Goal: Find specific page/section: Find specific page/section

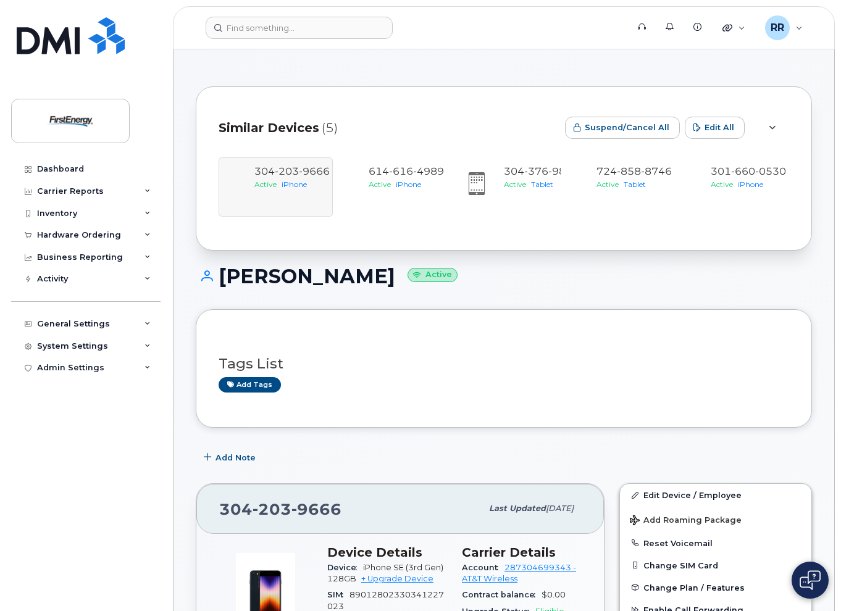
scroll to position [432, 0]
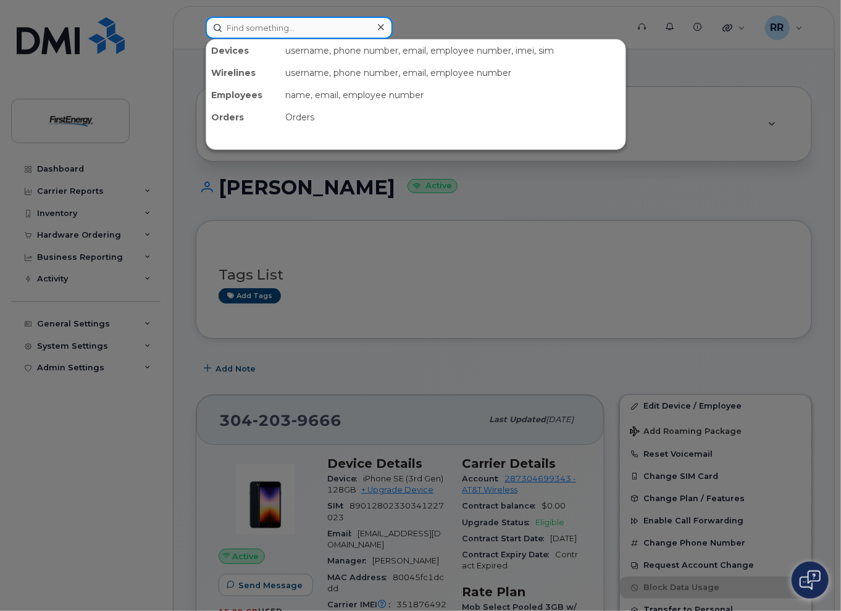
click at [289, 32] on input at bounding box center [298, 28] width 187 height 22
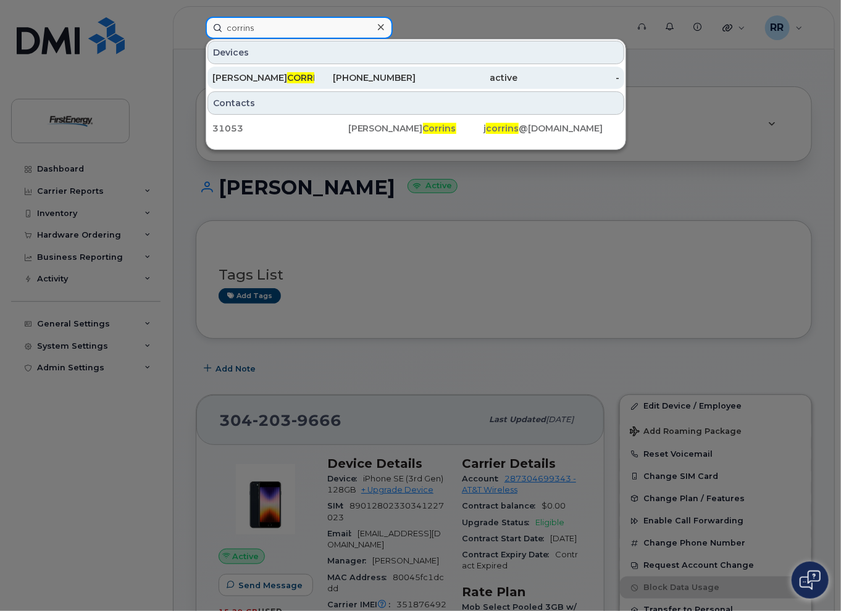
type input "corrins"
click at [293, 81] on div "JOHN A CORRINS" at bounding box center [263, 78] width 102 height 12
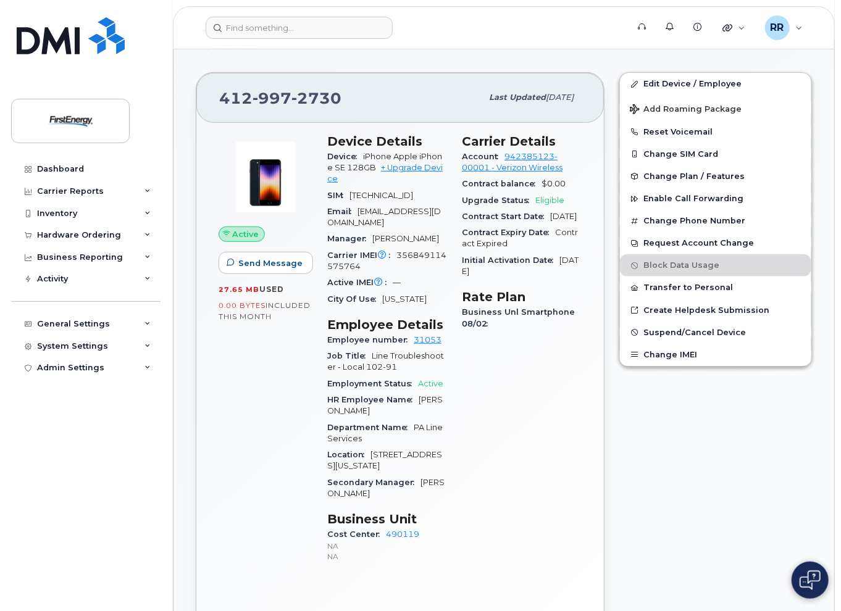
scroll to position [247, 0]
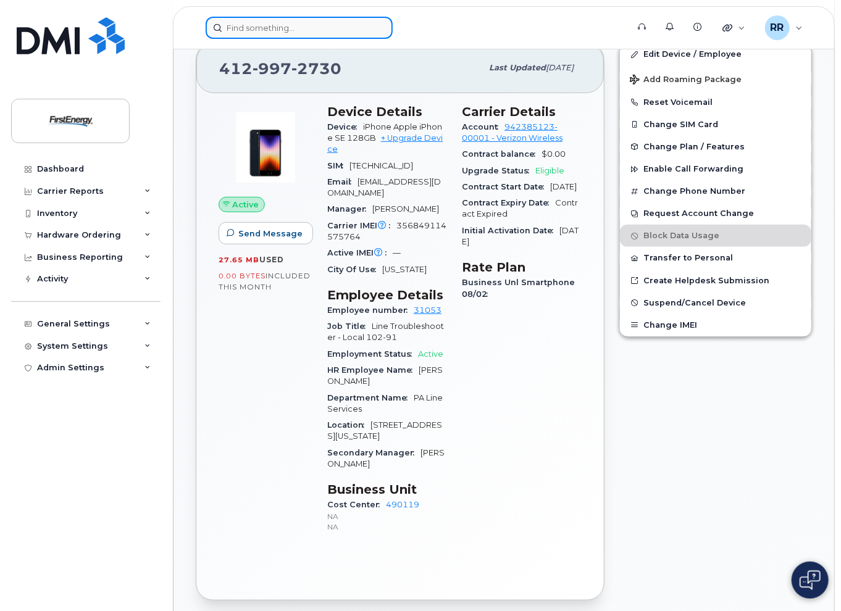
click at [230, 35] on input at bounding box center [298, 28] width 187 height 22
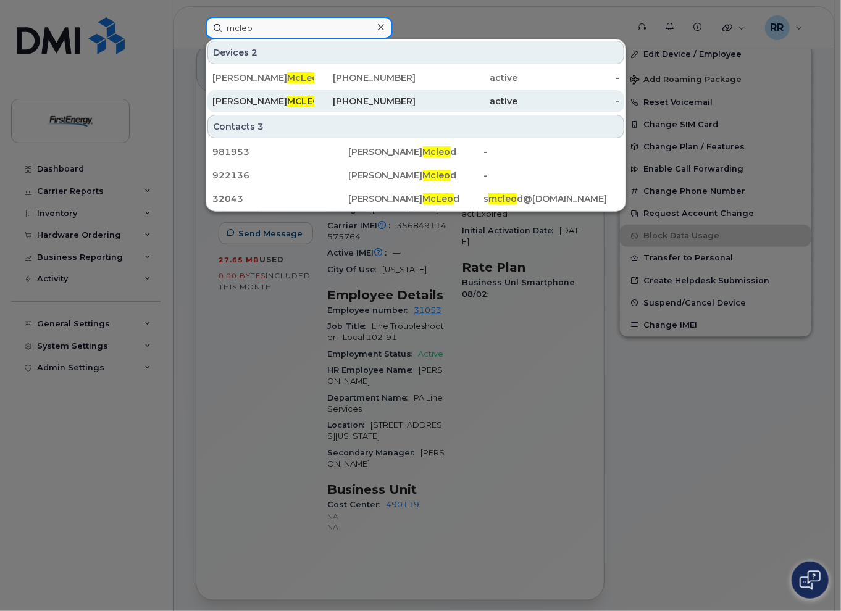
type input "mcleo"
click at [313, 102] on div "SUSAN J MCLEO D" at bounding box center [263, 101] width 102 height 12
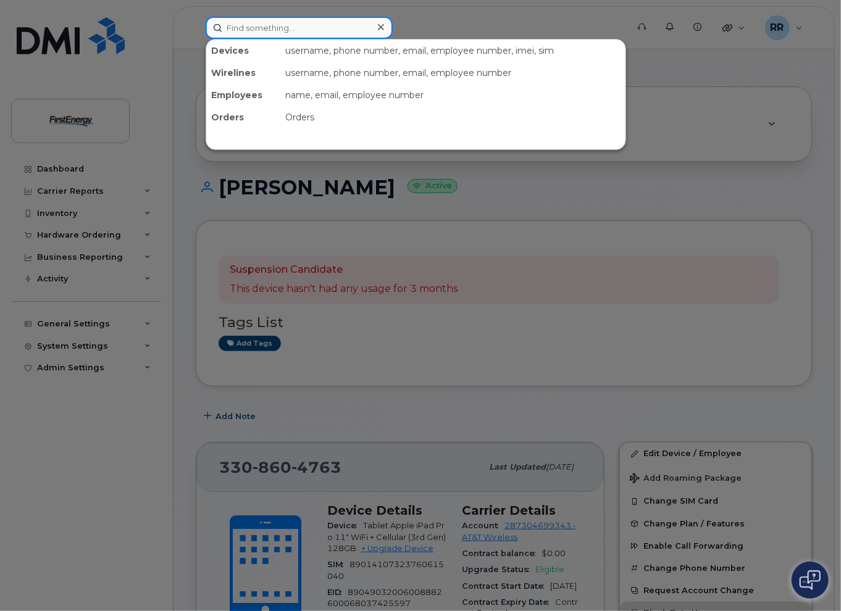
click at [300, 33] on input at bounding box center [298, 28] width 187 height 22
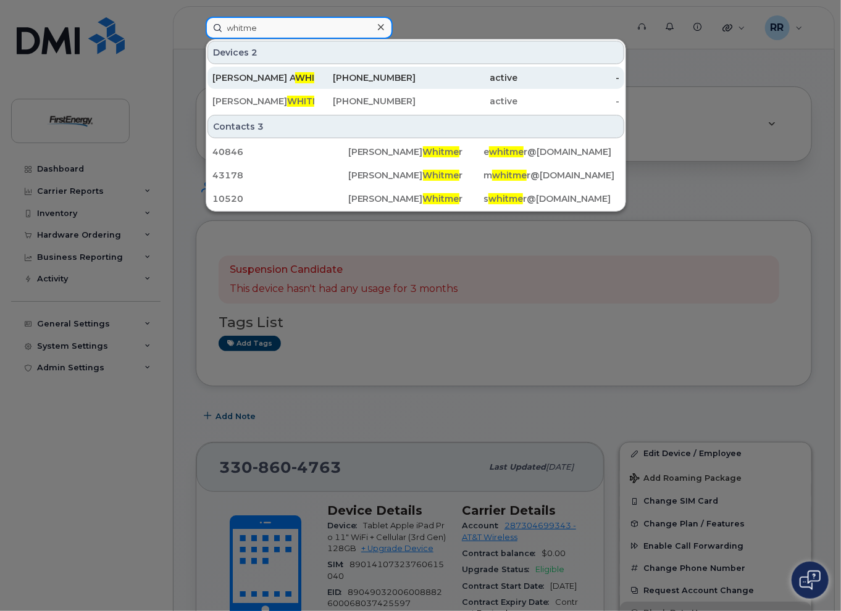
type input "whitme"
click at [295, 80] on span "WHITME" at bounding box center [314, 77] width 39 height 11
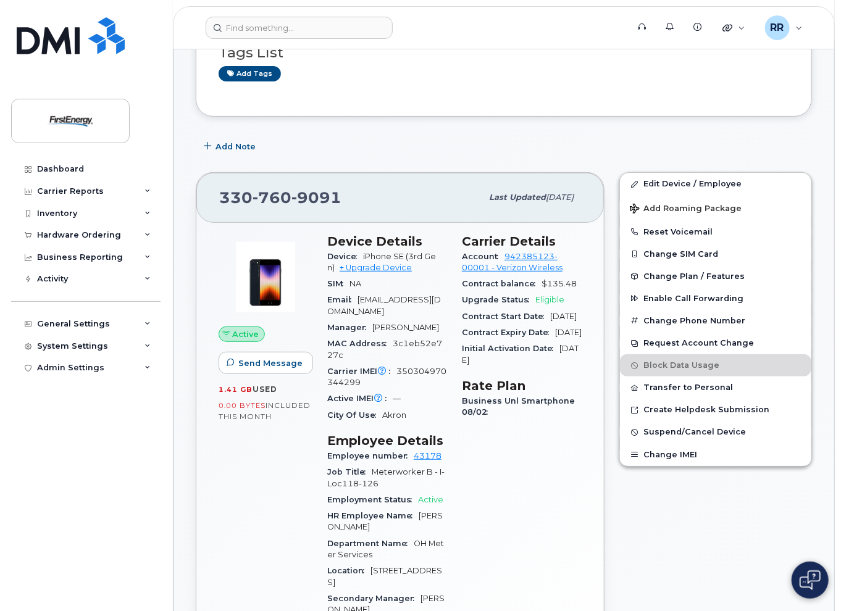
scroll to position [185, 0]
